Goal: Task Accomplishment & Management: Use online tool/utility

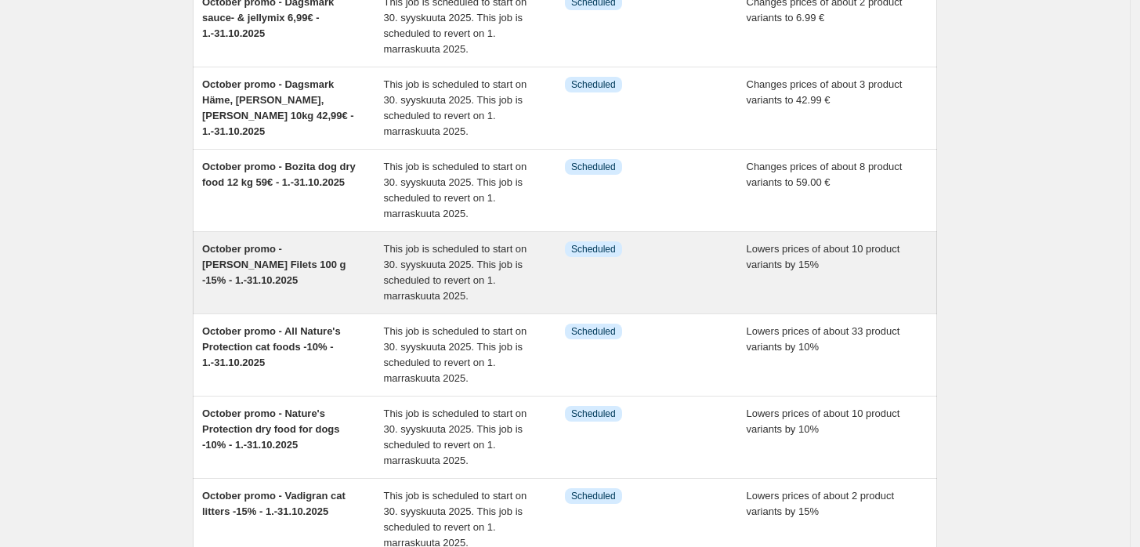
scroll to position [522, 0]
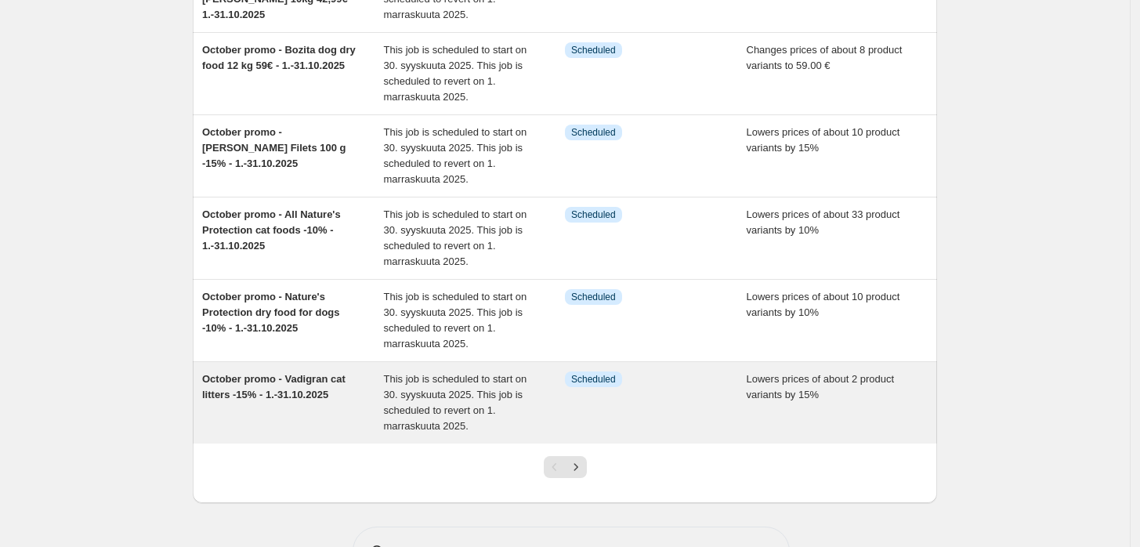
click at [314, 384] on div "October promo - Vadigran cat litters -15% - 1.-31.10.2025" at bounding box center [293, 402] width 182 height 63
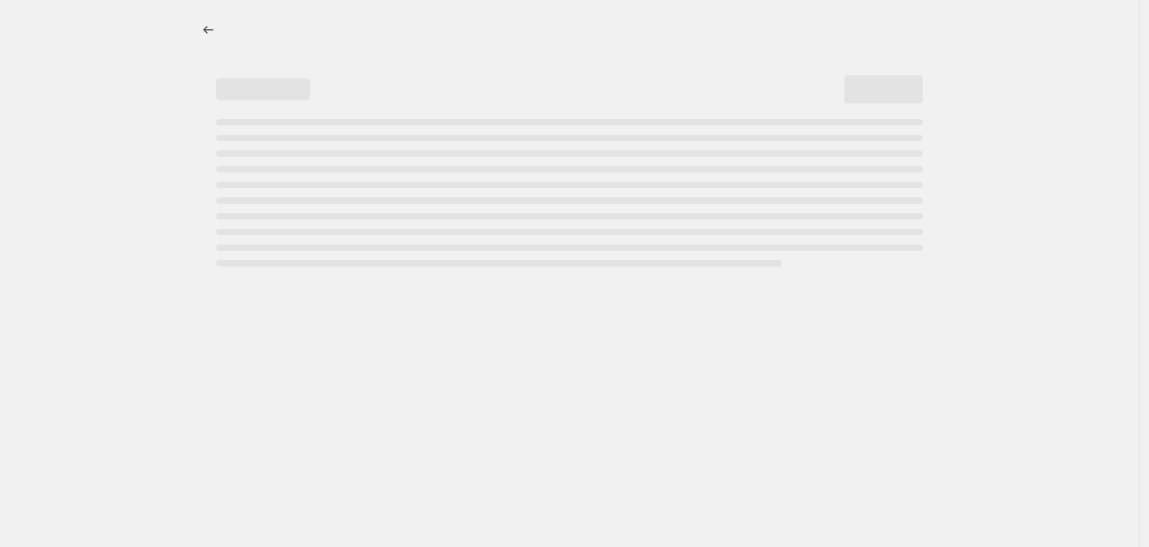
select select "percentage"
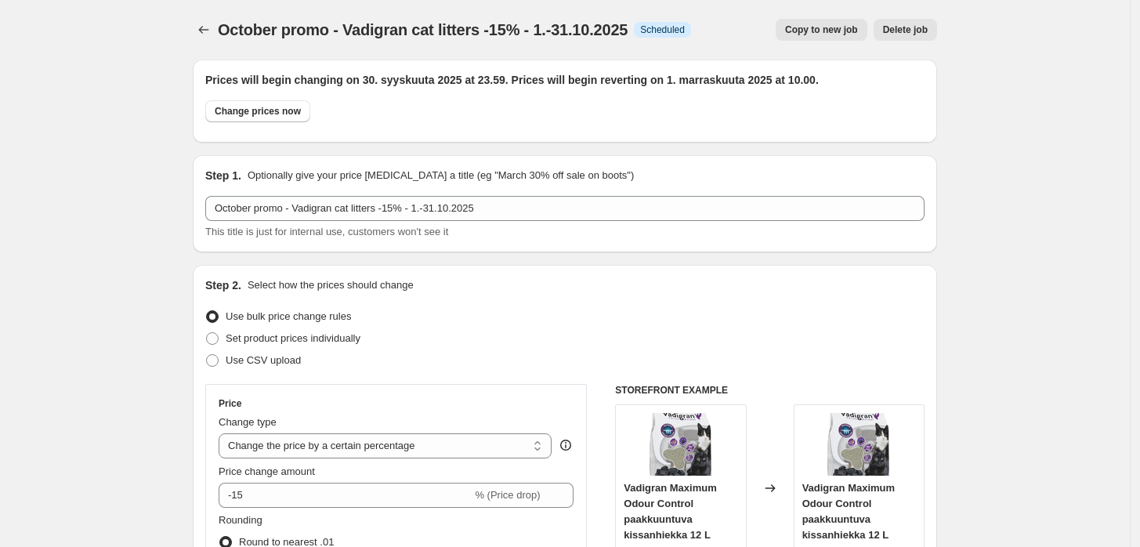
click at [452, 32] on span "October promo - Vadigran cat litters -15% - 1.-31.10.2025" at bounding box center [423, 29] width 410 height 17
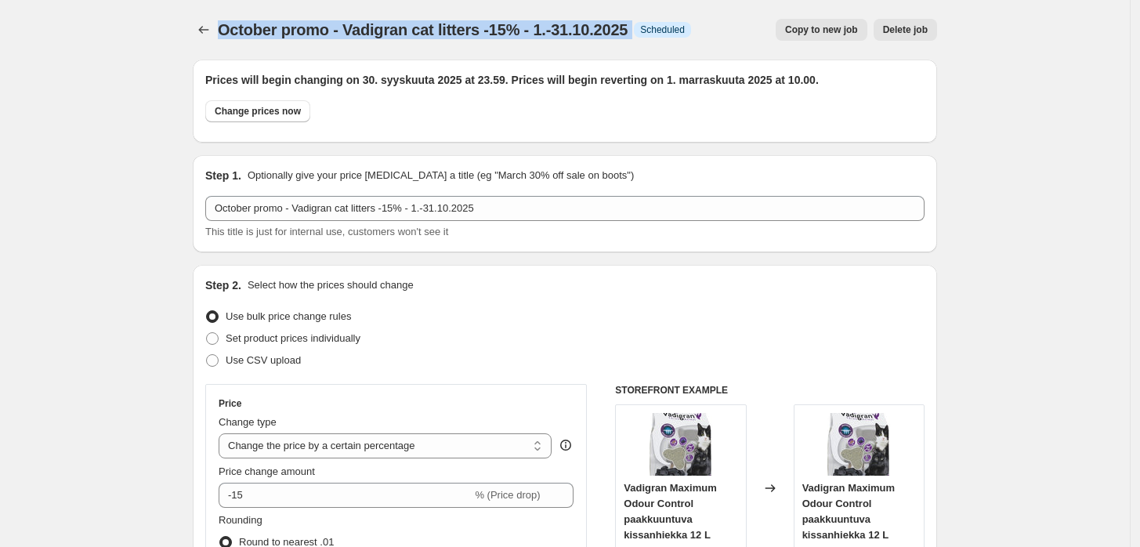
click at [452, 32] on span "October promo - Vadigran cat litters -15% - 1.-31.10.2025" at bounding box center [423, 29] width 410 height 17
copy span "October promo - Vadigran cat litters -15% - 1.-31.10.2025"
